Goal: Task Accomplishment & Management: Manage account settings

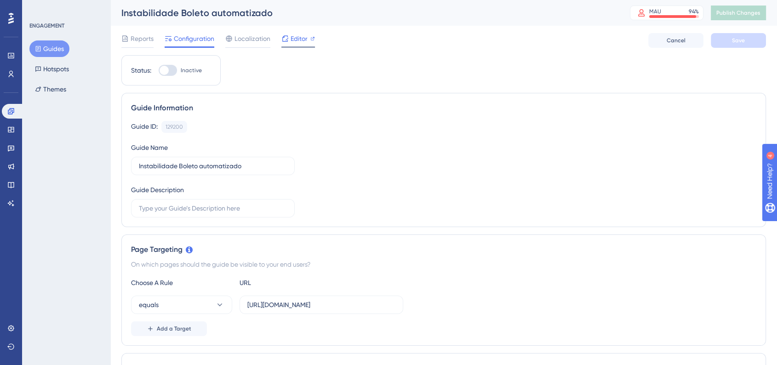
click at [297, 45] on div "Editor" at bounding box center [298, 40] width 34 height 15
click at [13, 108] on icon at bounding box center [11, 111] width 6 height 6
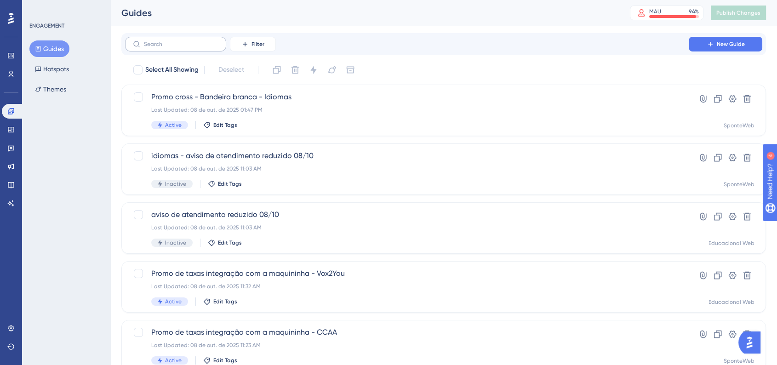
click at [164, 49] on label at bounding box center [175, 44] width 101 height 15
click at [164, 47] on input "text" at bounding box center [181, 44] width 74 height 6
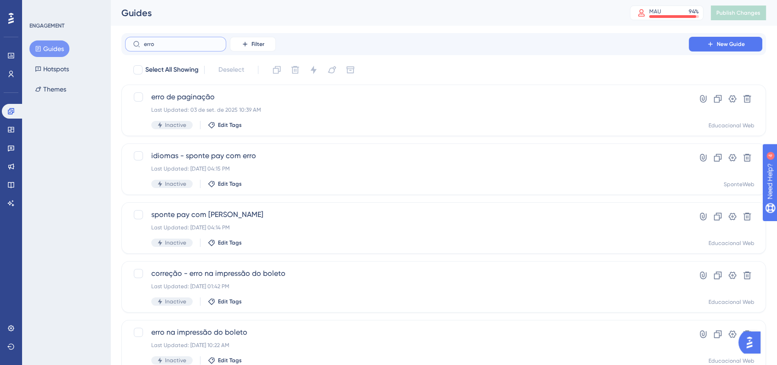
type input "erro"
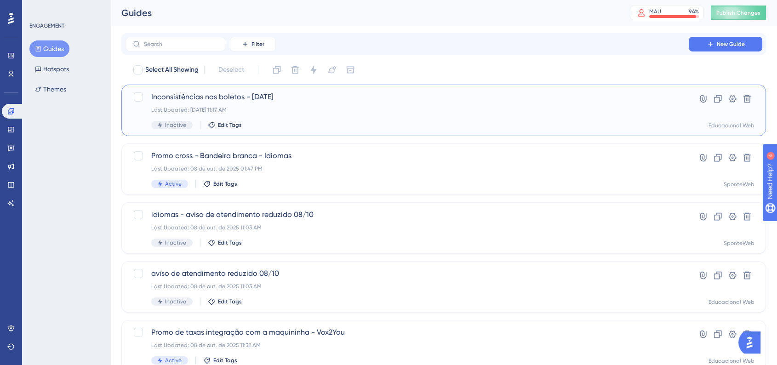
click at [291, 109] on div "Last Updated: [DATE] 11:17 AM" at bounding box center [406, 109] width 511 height 7
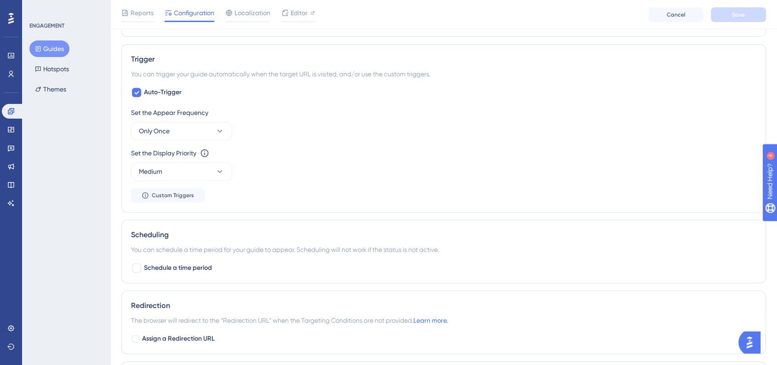
scroll to position [408, 0]
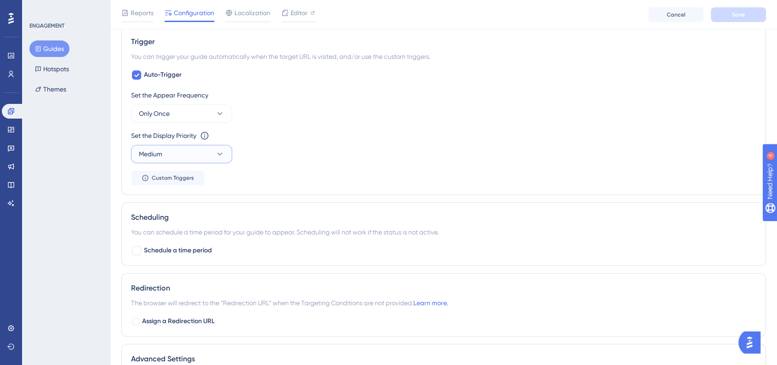
click at [223, 159] on button "Medium" at bounding box center [181, 154] width 101 height 18
click at [177, 230] on div "Highest Highest" at bounding box center [181, 237] width 74 height 18
click at [383, 144] on div "Set the Display Priority This option will set the display priority between auto…" at bounding box center [443, 146] width 625 height 33
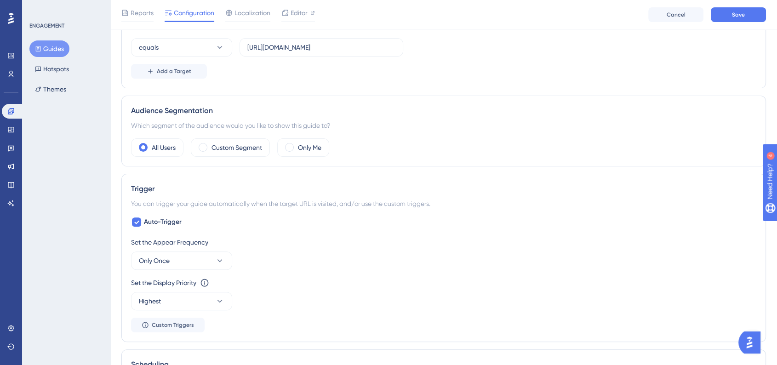
scroll to position [40, 0]
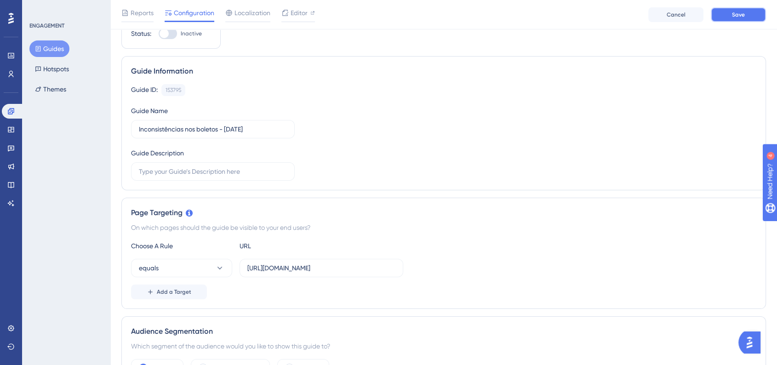
click at [718, 19] on button "Save" at bounding box center [738, 14] width 55 height 15
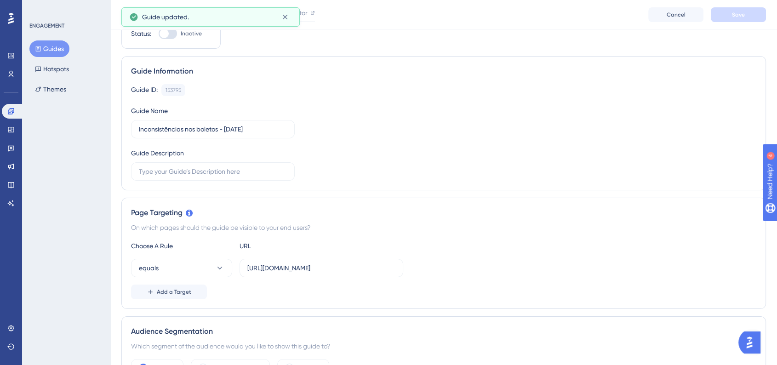
click at [55, 49] on button "Guides" at bounding box center [49, 48] width 40 height 17
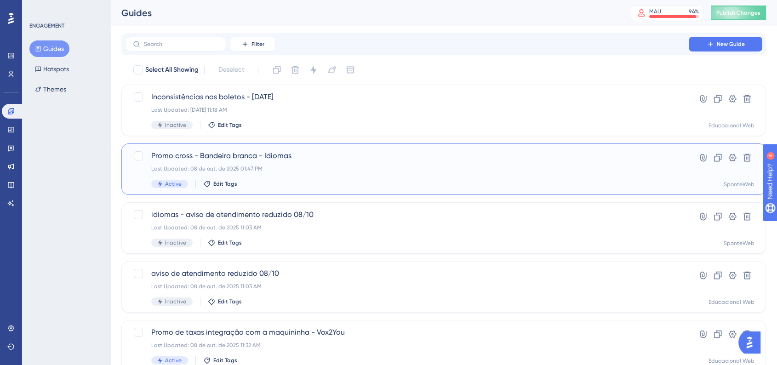
click at [336, 144] on div "Promo cross - Bandeira branca - Idiomas Last Updated: 08 de out. de 2025 01:47 …" at bounding box center [443, 168] width 644 height 51
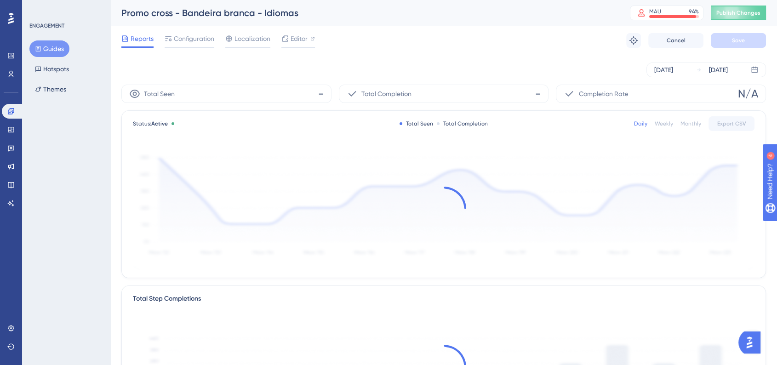
click at [40, 48] on icon at bounding box center [38, 49] width 5 height 6
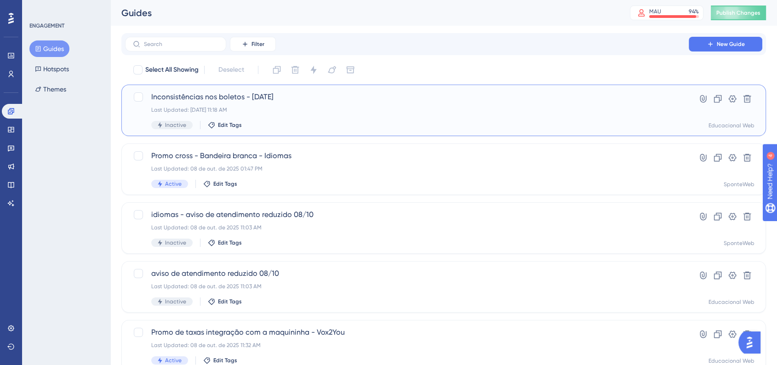
click at [234, 108] on div "Last Updated: [DATE] 11:18 AM" at bounding box center [406, 109] width 511 height 7
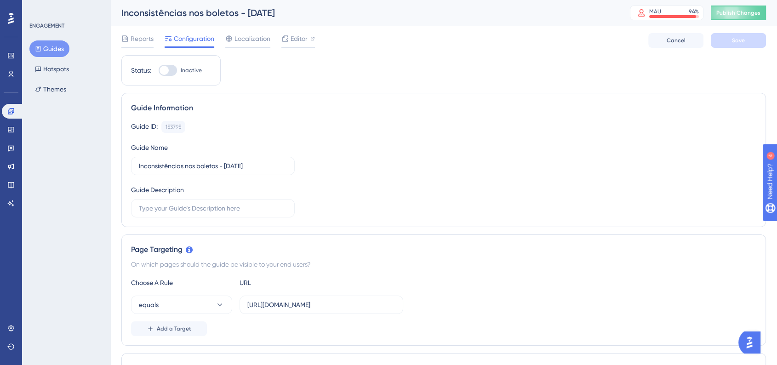
click at [164, 71] on div at bounding box center [163, 70] width 9 height 9
click at [159, 71] on input "Inactive" at bounding box center [158, 70] width 0 height 0
checkbox input "true"
click at [739, 30] on div "Reports Configuration Localization Editor Cancel Save" at bounding box center [443, 40] width 644 height 29
click at [733, 43] on span "Save" at bounding box center [738, 40] width 13 height 7
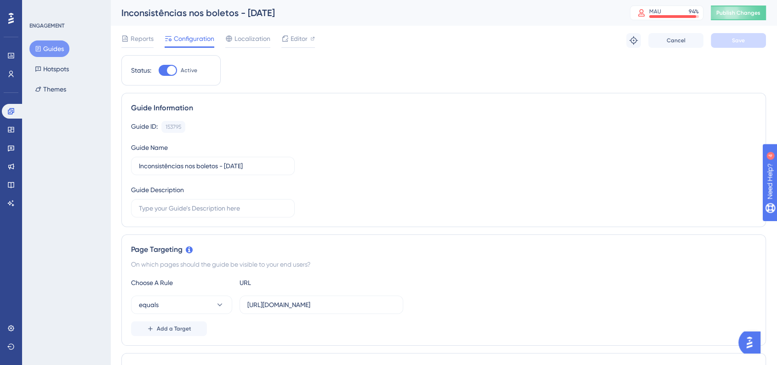
click at [738, 25] on div "Inconsistências nos boletos - [DATE] MAU 94 % Click to see add-on and upgrade o…" at bounding box center [443, 13] width 666 height 26
click at [740, 18] on button "Publish Changes" at bounding box center [738, 13] width 55 height 15
click at [17, 113] on link at bounding box center [13, 111] width 22 height 15
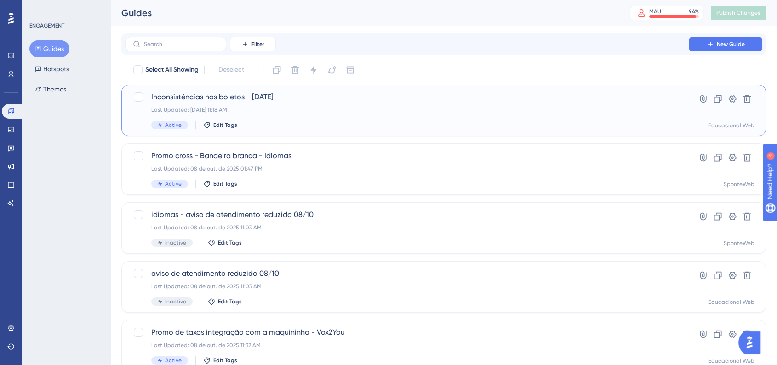
click at [225, 104] on div "Inconsistências nos boletos - [DATE] Last Updated: [DATE] 11:18 AM Active Edit …" at bounding box center [406, 110] width 511 height 38
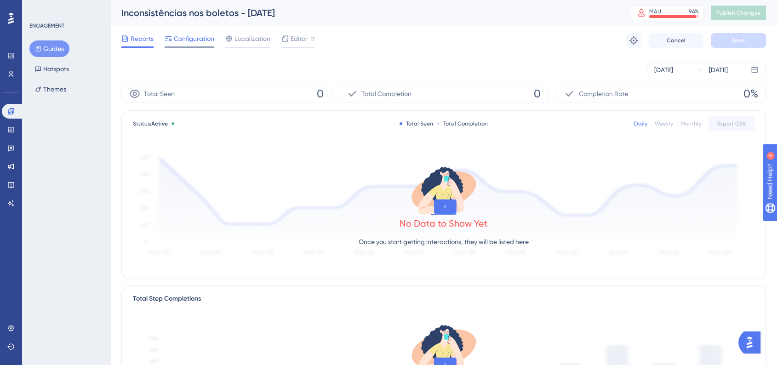
drag, startPoint x: 176, startPoint y: 34, endPoint x: 172, endPoint y: 38, distance: 5.2
click at [177, 34] on span "Configuration" at bounding box center [194, 38] width 40 height 11
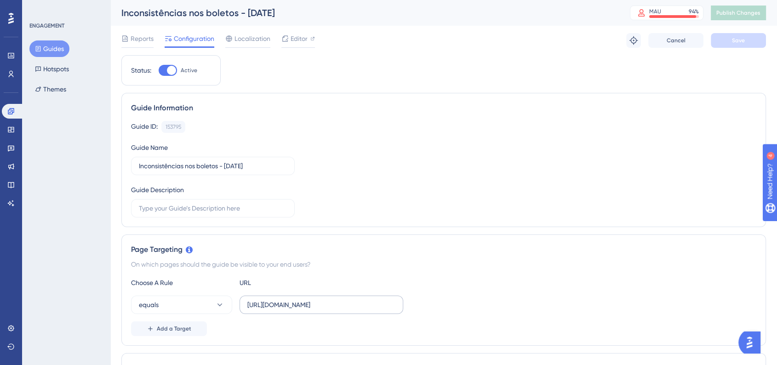
click at [376, 296] on label "[URL][DOMAIN_NAME]" at bounding box center [321, 305] width 164 height 18
click at [376, 300] on input "[URL][DOMAIN_NAME]" at bounding box center [321, 305] width 148 height 10
click at [376, 296] on label "[URL][DOMAIN_NAME]" at bounding box center [321, 305] width 164 height 18
click at [376, 300] on input "[URL][DOMAIN_NAME]" at bounding box center [321, 305] width 148 height 10
click at [376, 296] on label "[URL][DOMAIN_NAME]" at bounding box center [321, 305] width 164 height 18
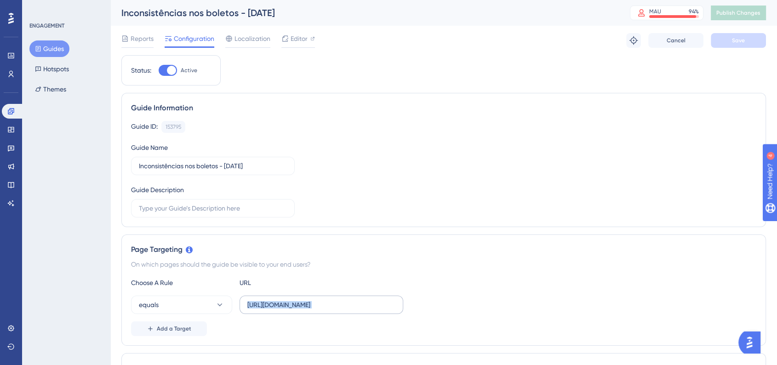
click at [376, 300] on input "[URL][DOMAIN_NAME]" at bounding box center [321, 305] width 148 height 10
copy div "Add a Target"
drag, startPoint x: 376, startPoint y: 296, endPoint x: 376, endPoint y: 301, distance: 5.1
click at [376, 301] on label "[URL][DOMAIN_NAME]" at bounding box center [321, 305] width 164 height 18
click at [376, 301] on input "[URL][DOMAIN_NAME]" at bounding box center [321, 305] width 148 height 10
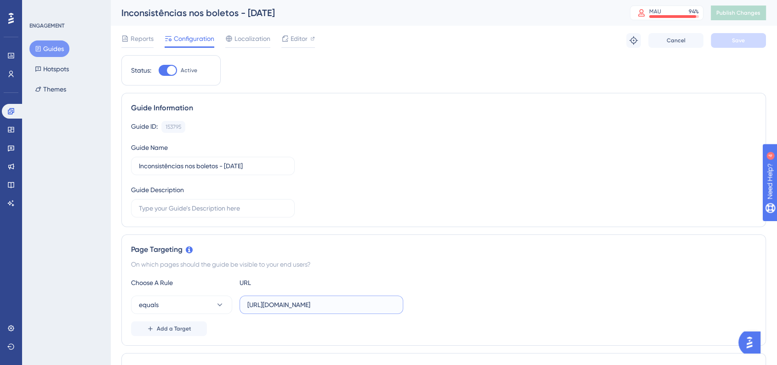
click at [376, 301] on input "[URL][DOMAIN_NAME]" at bounding box center [321, 305] width 148 height 10
click at [404, 188] on div "Guide ID: 153795 Copy Guide Name Inconsistências nos boletos - [DATE] Guide Des…" at bounding box center [443, 169] width 625 height 97
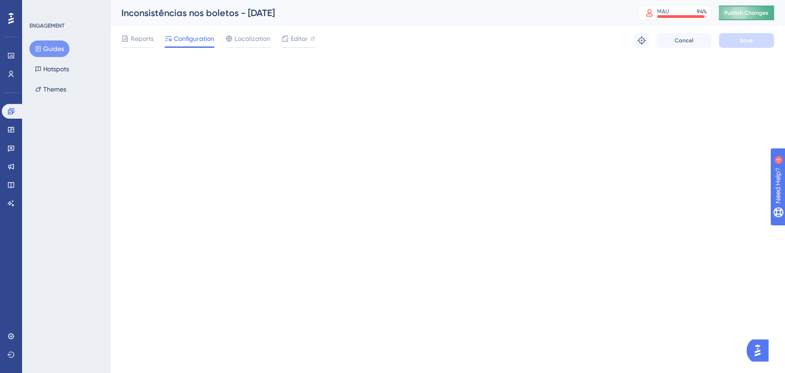
click at [729, 19] on button "Publish Changes" at bounding box center [745, 13] width 55 height 15
click at [746, 17] on button "Publish Changes" at bounding box center [745, 13] width 55 height 15
click at [726, 16] on span "Publish Changes" at bounding box center [746, 12] width 44 height 7
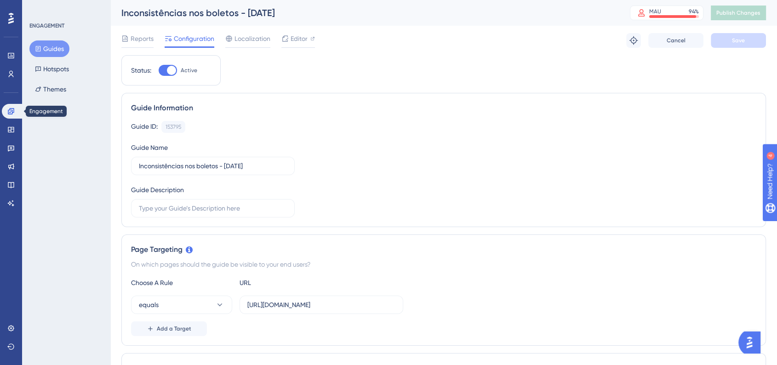
click at [13, 119] on div "Engagement Widgets Feedback Product Updates Knowledge Base AI Assistant" at bounding box center [11, 157] width 18 height 107
click at [13, 117] on link at bounding box center [13, 111] width 22 height 15
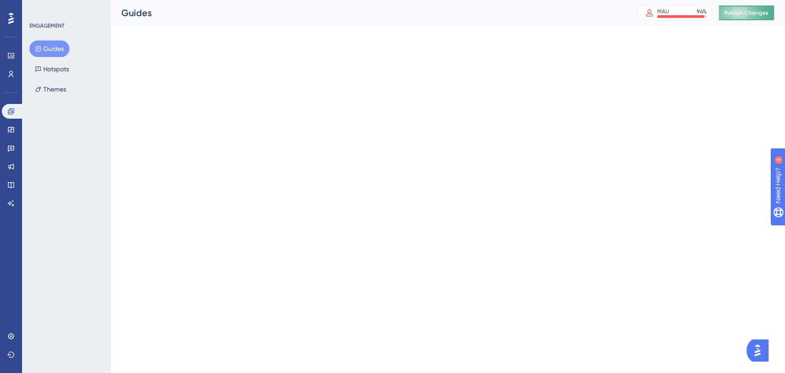
click at [740, 14] on span "Publish Changes" at bounding box center [746, 12] width 44 height 7
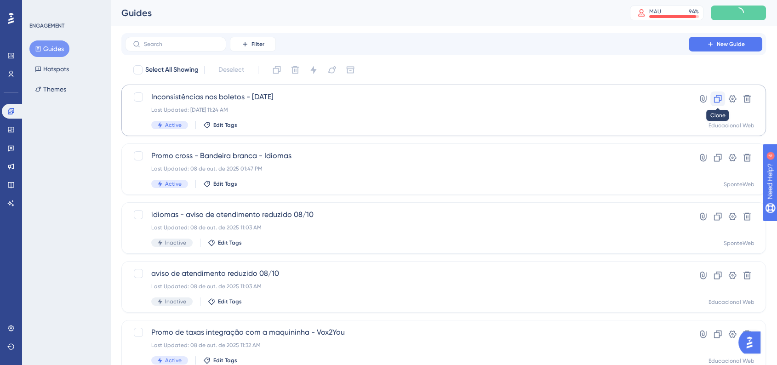
click at [715, 101] on icon at bounding box center [717, 98] width 9 height 9
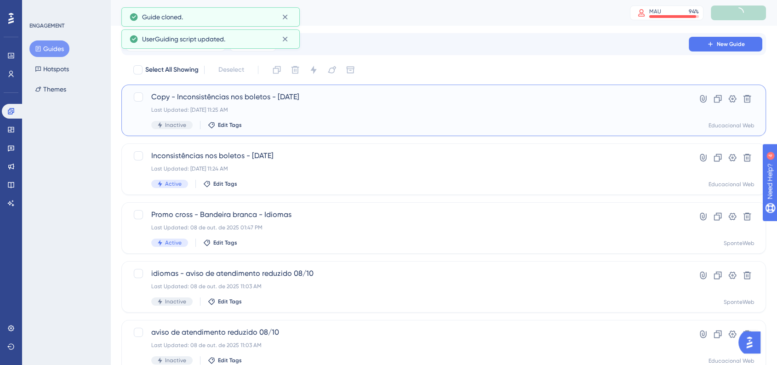
click at [190, 101] on span "Copy - Inconsistências nos boletos - [DATE]" at bounding box center [406, 96] width 511 height 11
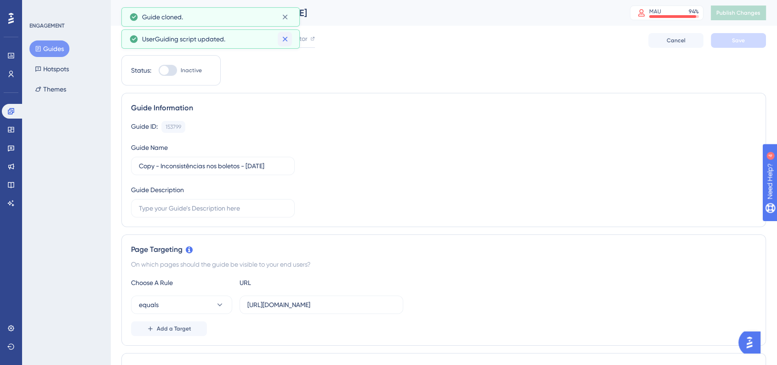
click at [281, 45] on button at bounding box center [285, 39] width 14 height 15
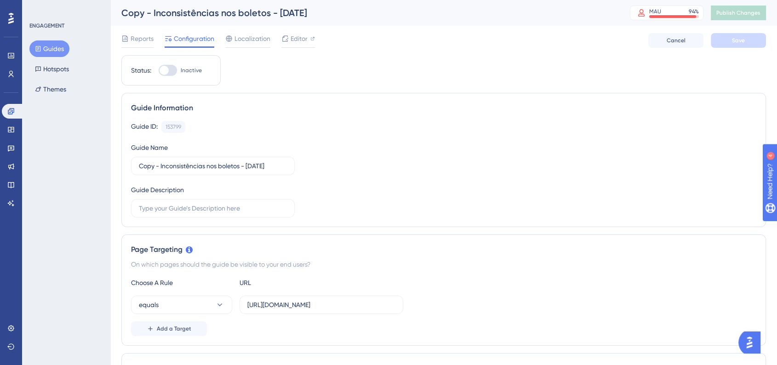
click at [287, 16] on div "Copy - Inconsistências nos boletos - [DATE]" at bounding box center [363, 12] width 485 height 13
drag, startPoint x: 160, startPoint y: 166, endPoint x: 117, endPoint y: 168, distance: 43.2
click at [221, 165] on input "Inconsistências nos boletos - [DATE]" at bounding box center [213, 166] width 148 height 10
click at [512, 115] on div "Guide Information Guide ID: 153799 Copy Guide Name Inconsistências nos boletos …" at bounding box center [443, 160] width 644 height 134
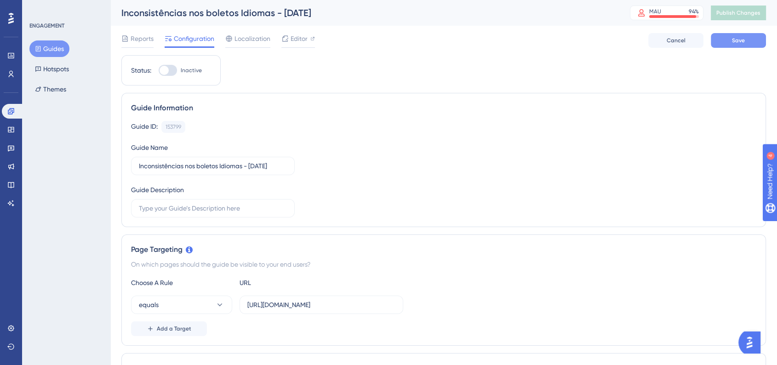
click at [720, 43] on button "Save" at bounding box center [738, 40] width 55 height 15
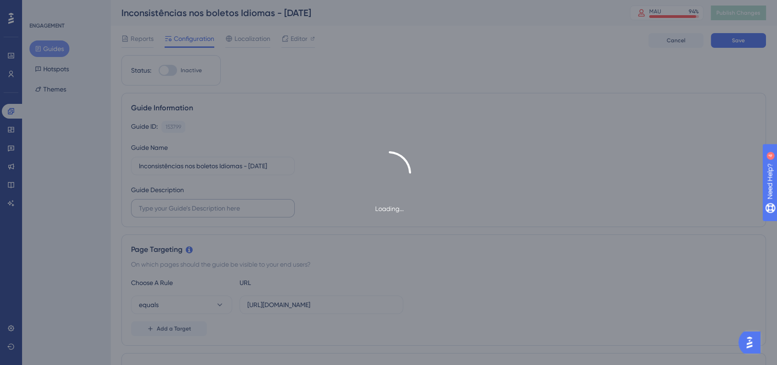
type input "Inconsistências nos boletos Idiomas - [DATE]"
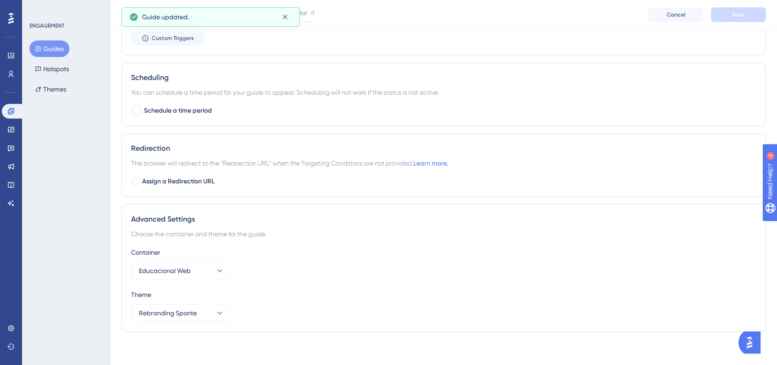
scroll to position [551, 0]
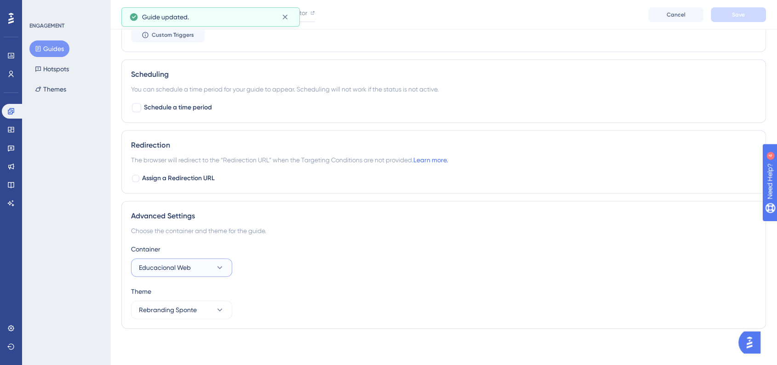
click at [213, 266] on button "Educacional Web" at bounding box center [181, 267] width 101 height 18
click at [194, 295] on div "SponteWeb SponteWeb" at bounding box center [181, 295] width 74 height 18
click at [333, 264] on div "Container SponteWeb" at bounding box center [443, 260] width 625 height 33
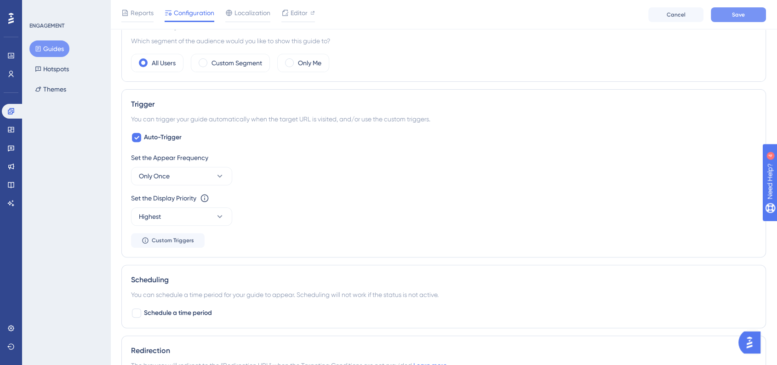
scroll to position [194, 0]
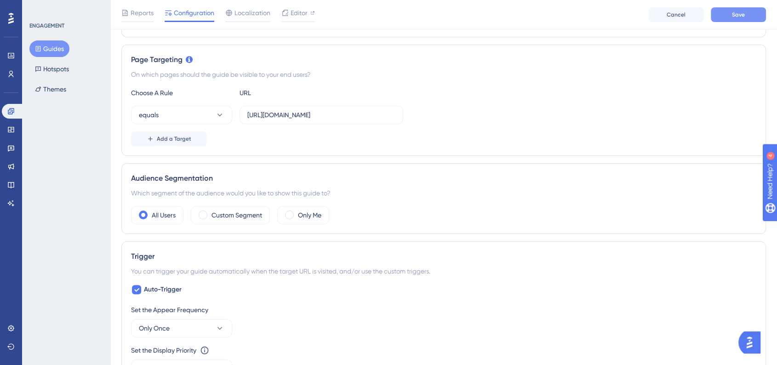
click at [744, 15] on span "Save" at bounding box center [738, 14] width 13 height 7
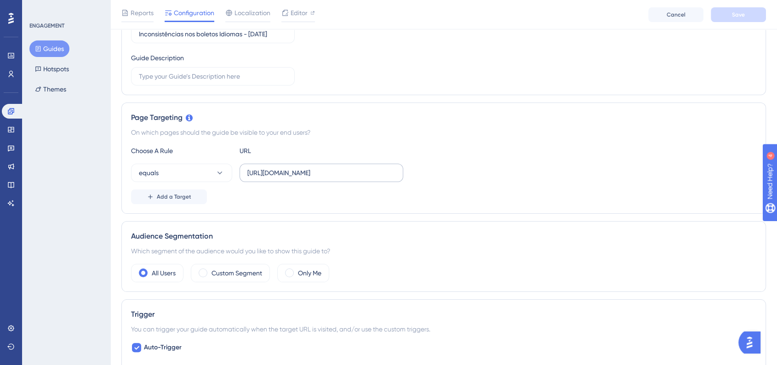
scroll to position [91, 0]
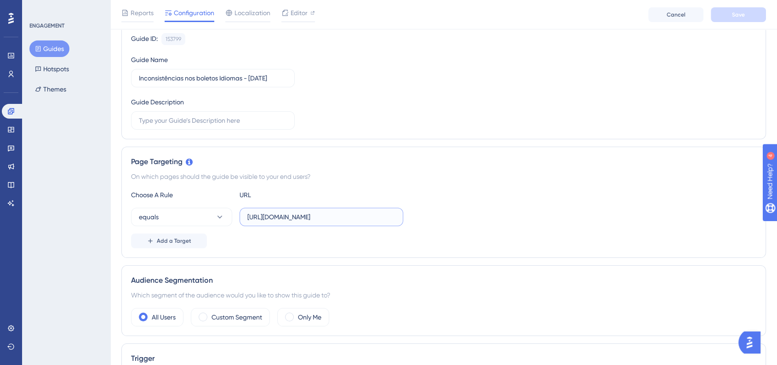
click at [372, 212] on input "[URL][DOMAIN_NAME]" at bounding box center [321, 217] width 148 height 10
paste input "[DOMAIN_NAME]"
type input "[URL][DOMAIN_NAME]"
click at [499, 205] on div "Choose A Rule URL equals [URL][DOMAIN_NAME] Add a Target" at bounding box center [443, 218] width 625 height 59
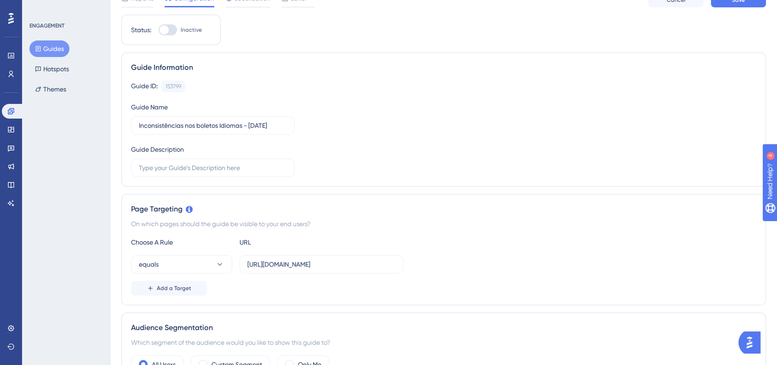
scroll to position [0, 0]
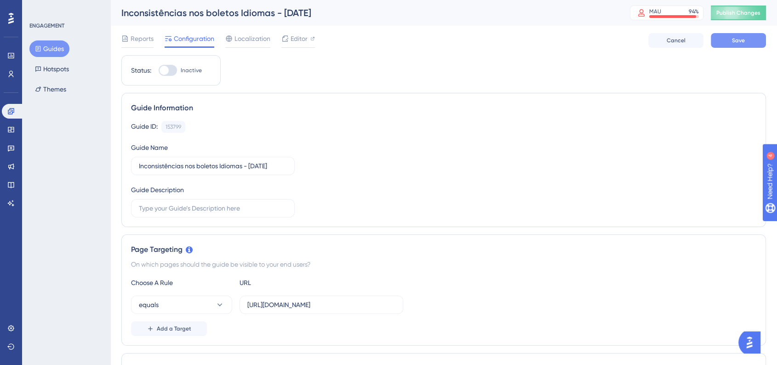
click at [729, 33] on button "Save" at bounding box center [738, 40] width 55 height 15
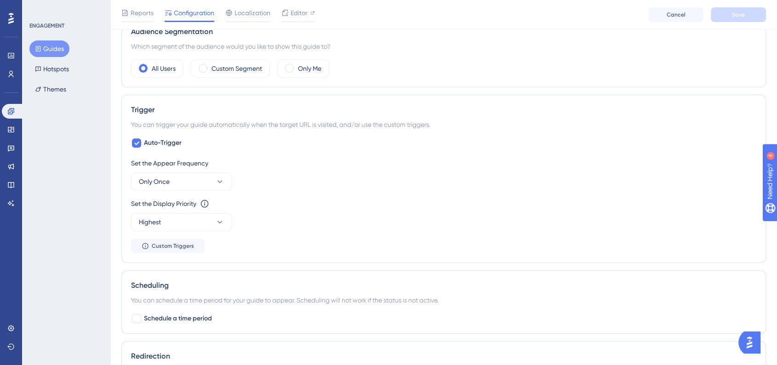
scroll to position [357, 0]
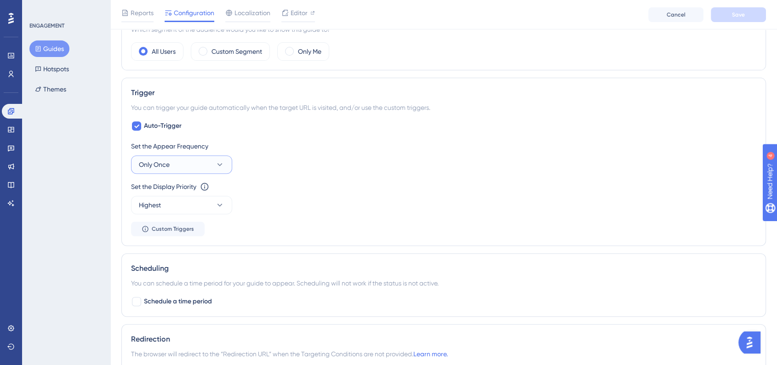
click at [211, 169] on button "Only Once" at bounding box center [181, 164] width 101 height 18
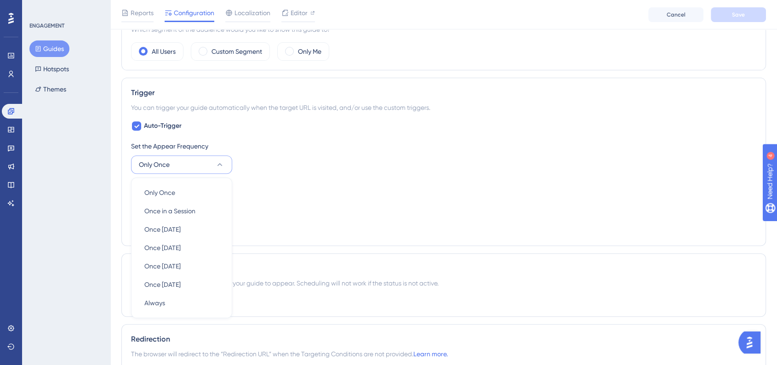
scroll to position [416, 0]
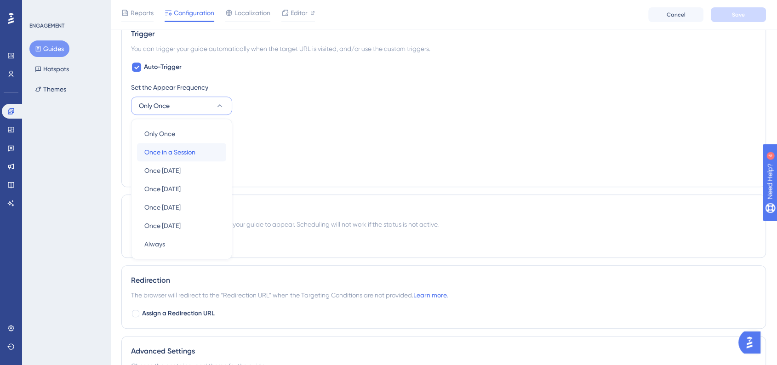
click at [190, 147] on span "Once in a Session" at bounding box center [169, 152] width 51 height 11
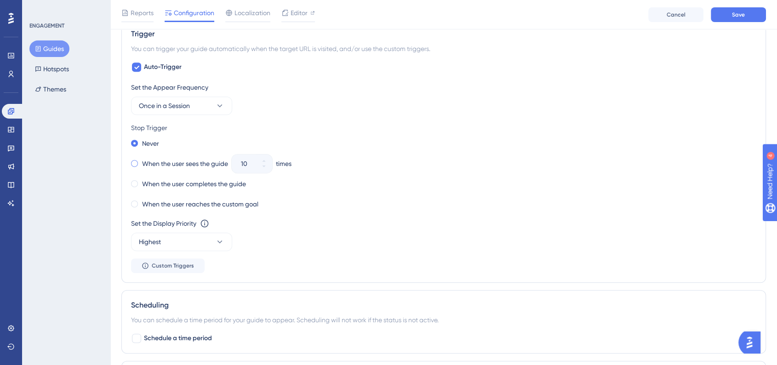
click at [137, 163] on span at bounding box center [134, 163] width 7 height 7
click at [141, 161] on input "radio" at bounding box center [141, 161] width 0 height 0
click at [260, 165] on button "10" at bounding box center [264, 168] width 17 height 9
click at [261, 166] on button "9" at bounding box center [264, 168] width 17 height 9
click at [261, 166] on button "8" at bounding box center [264, 168] width 17 height 9
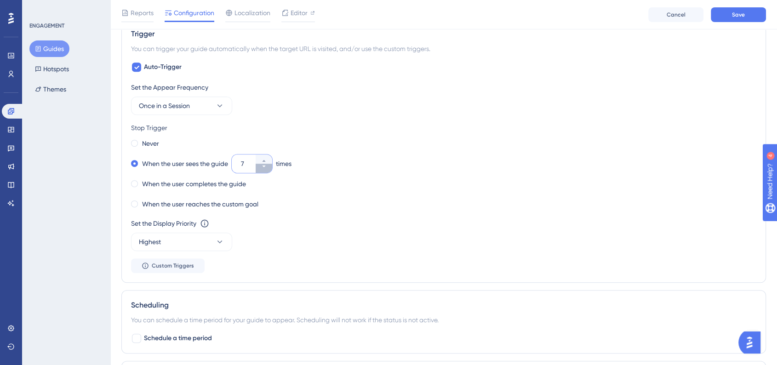
click at [261, 166] on button "7" at bounding box center [264, 168] width 17 height 9
click at [262, 166] on button "6" at bounding box center [264, 168] width 17 height 9
click at [262, 166] on button "5" at bounding box center [264, 168] width 17 height 9
click at [262, 166] on button "4" at bounding box center [264, 168] width 17 height 9
click at [262, 166] on button "3" at bounding box center [264, 168] width 17 height 9
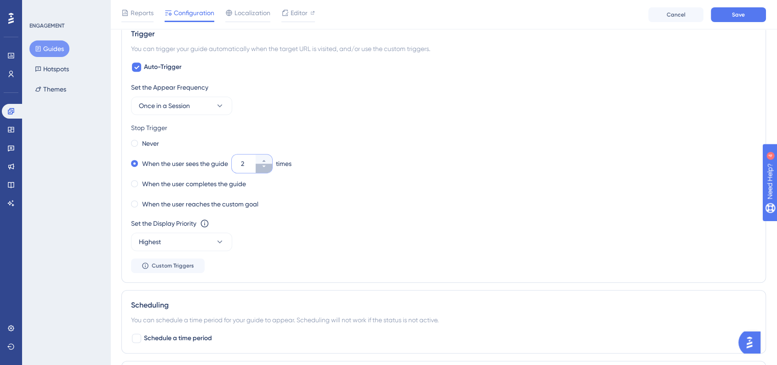
click at [262, 166] on button "2" at bounding box center [264, 168] width 17 height 9
click at [268, 155] on button "1" at bounding box center [264, 158] width 17 height 9
type input "2"
click at [719, 28] on div "Reports Configuration Localization Editor Cancel Save" at bounding box center [443, 14] width 666 height 29
click at [746, 6] on div "Reports Configuration Localization Editor Cancel Save" at bounding box center [443, 14] width 666 height 29
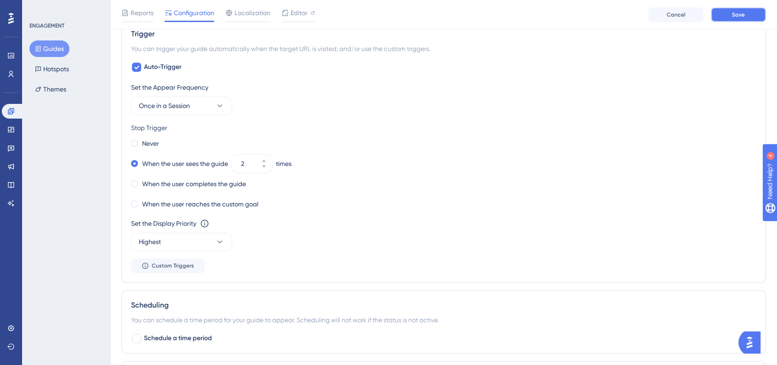
click at [742, 11] on span "Save" at bounding box center [738, 14] width 13 height 7
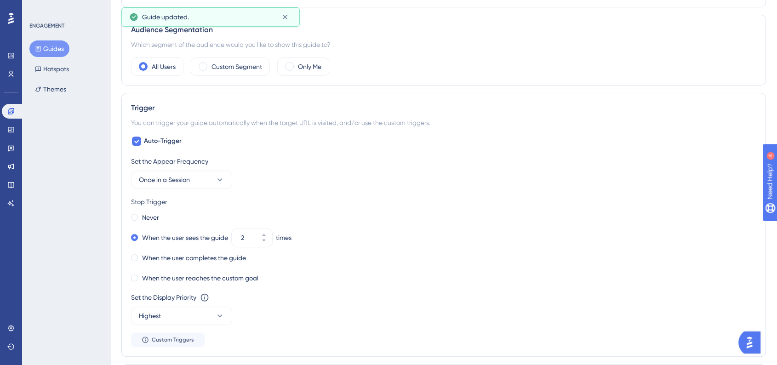
scroll to position [0, 0]
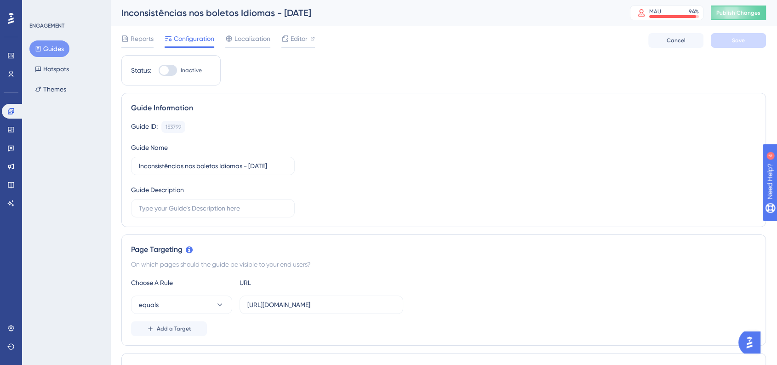
click at [173, 80] on div "Status: Inactive" at bounding box center [170, 70] width 99 height 30
click at [166, 74] on div at bounding box center [168, 70] width 18 height 11
click at [159, 71] on input "Inactive" at bounding box center [158, 70] width 0 height 0
checkbox input "true"
click at [731, 42] on button "Save" at bounding box center [738, 40] width 55 height 15
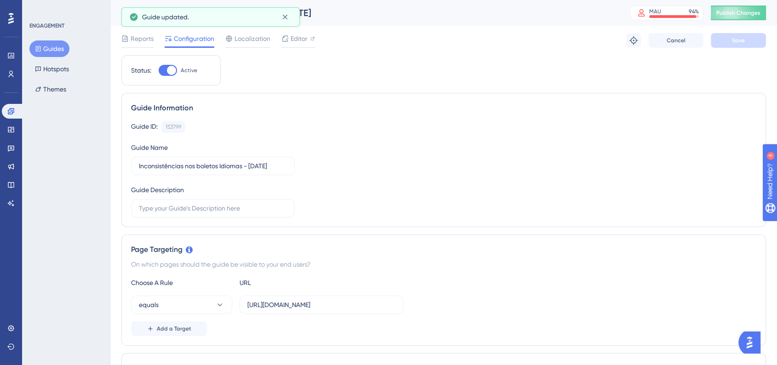
click at [747, 12] on span "Publish Changes" at bounding box center [738, 12] width 44 height 7
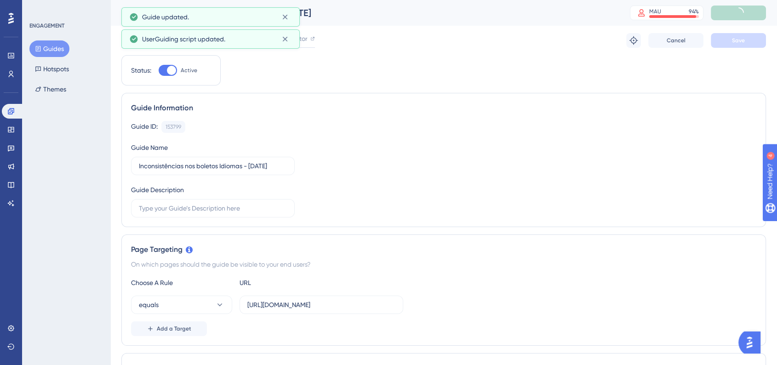
click at [48, 54] on button "Guides" at bounding box center [49, 48] width 40 height 17
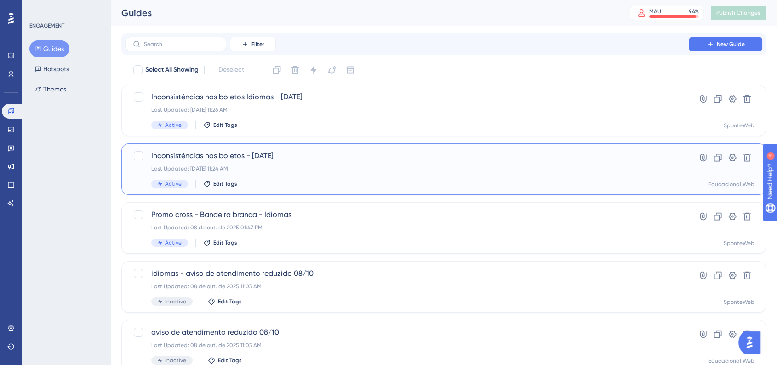
click at [283, 177] on div "Inconsistências nos boletos - [DATE] Last Updated: [DATE] 11:24 AM Active Edit …" at bounding box center [406, 169] width 511 height 38
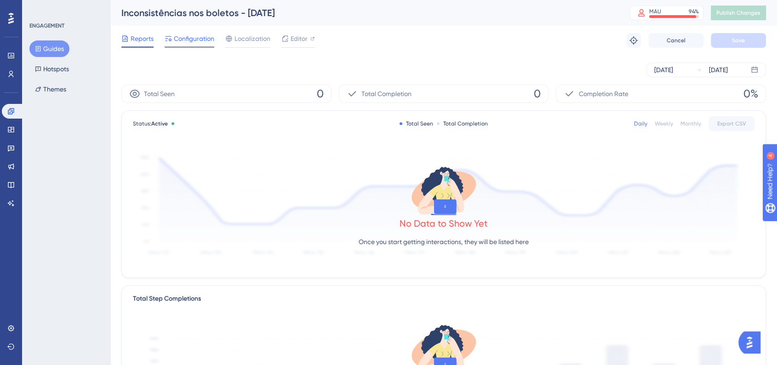
click at [196, 39] on span "Configuration" at bounding box center [194, 38] width 40 height 11
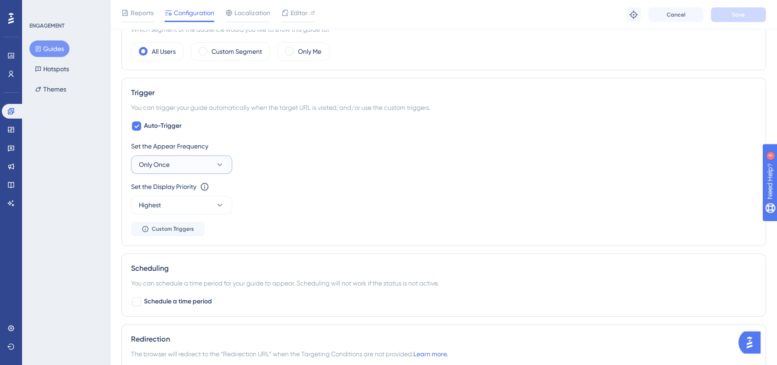
click at [211, 160] on button "Only Once" at bounding box center [181, 164] width 101 height 18
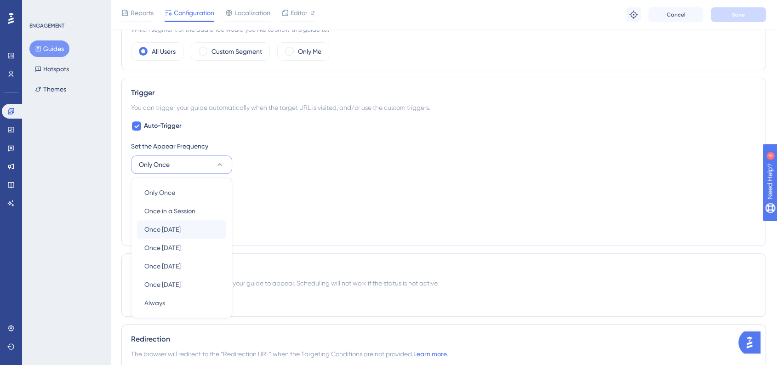
scroll to position [420, 0]
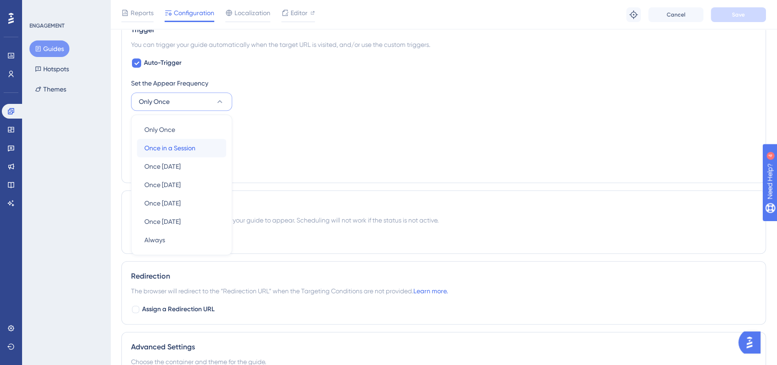
click at [192, 151] on span "Once in a Session" at bounding box center [169, 147] width 51 height 11
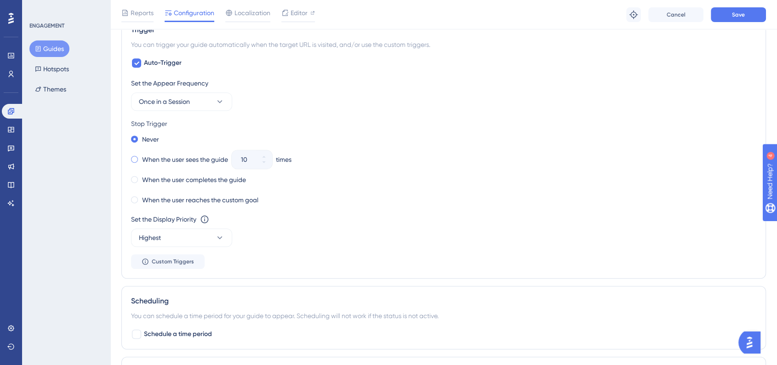
click at [194, 162] on label "When the user sees the guide" at bounding box center [185, 159] width 86 height 11
click at [262, 161] on icon at bounding box center [264, 162] width 6 height 6
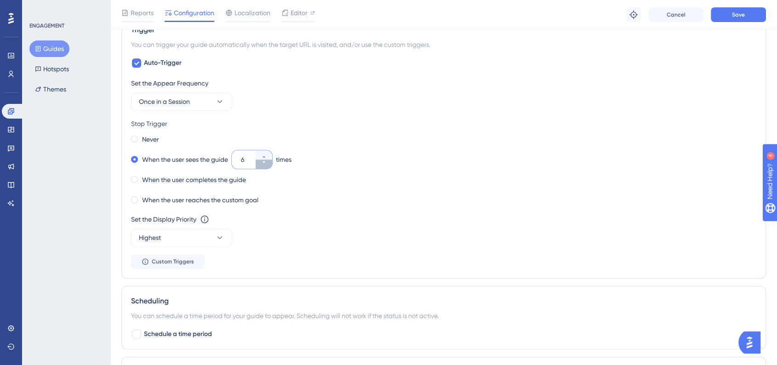
click at [262, 161] on icon at bounding box center [264, 162] width 6 height 6
type input "2"
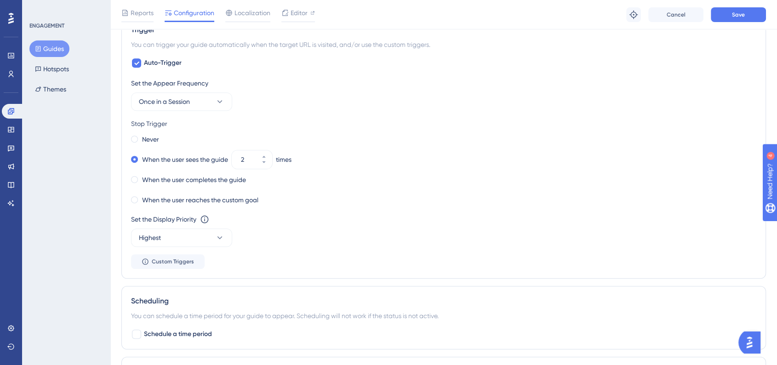
click at [389, 179] on div "When the user completes the guide" at bounding box center [443, 179] width 625 height 13
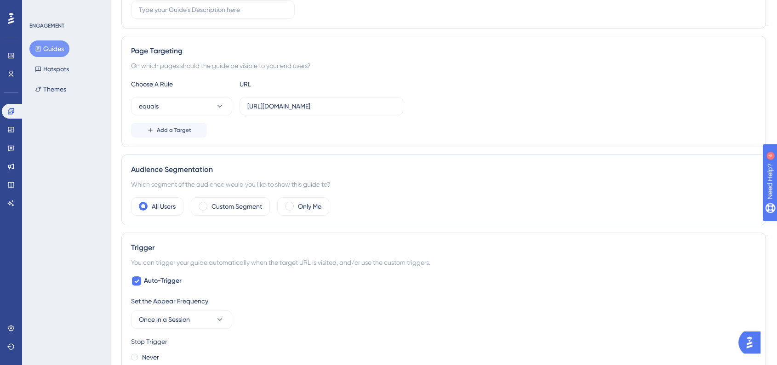
scroll to position [0, 0]
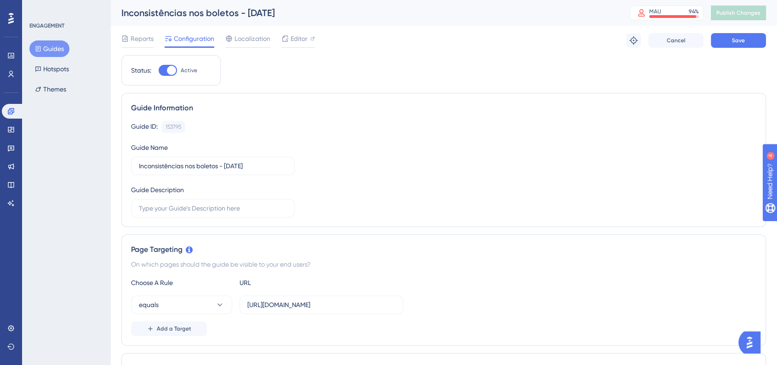
drag, startPoint x: 758, startPoint y: 28, endPoint x: 752, endPoint y: 23, distance: 8.2
click at [757, 28] on div "Reports Configuration Localization Editor Troubleshoot Cancel Save" at bounding box center [443, 40] width 644 height 29
click at [751, 23] on div "Inconsistências nos boletos - [DATE] MAU 94 % Click to see add-on and upgrade o…" at bounding box center [443, 13] width 666 height 26
click at [741, 37] on span "Save" at bounding box center [738, 40] width 13 height 7
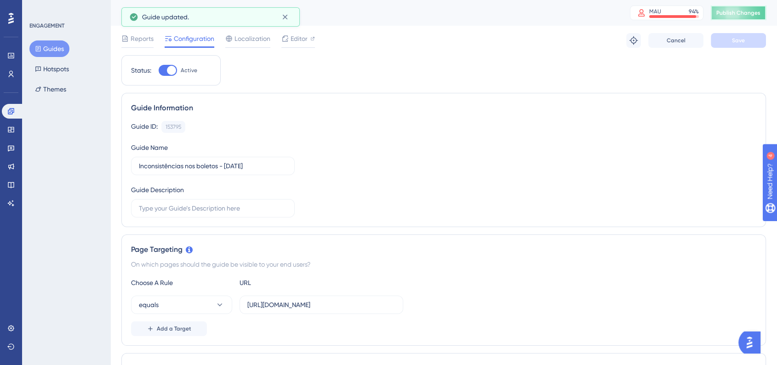
click at [743, 14] on span "Publish Changes" at bounding box center [738, 12] width 44 height 7
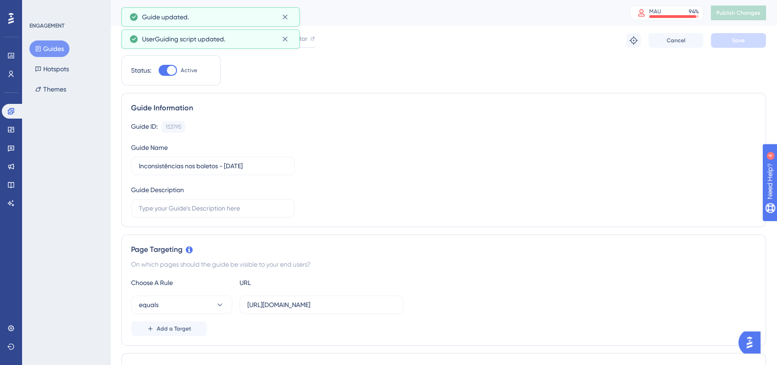
click at [46, 51] on button "Guides" at bounding box center [49, 48] width 40 height 17
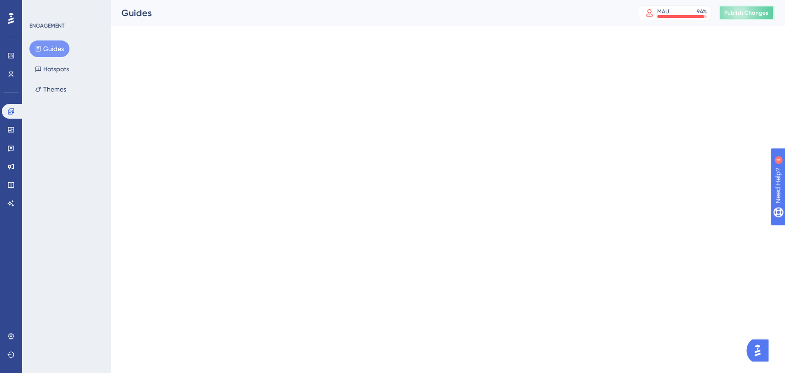
click at [743, 9] on span "Publish Changes" at bounding box center [746, 12] width 44 height 7
click at [750, 12] on span "Publish Changes" at bounding box center [746, 12] width 44 height 7
click at [740, 8] on button "Publish Changes" at bounding box center [745, 13] width 55 height 15
